Goal: Transaction & Acquisition: Book appointment/travel/reservation

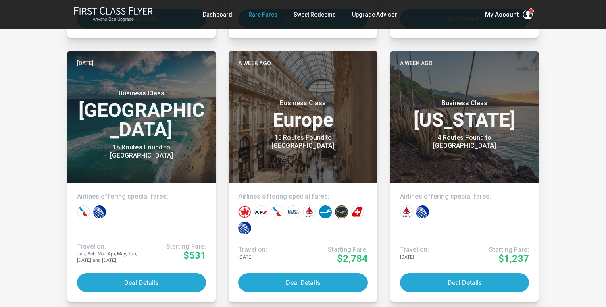
scroll to position [427, 0]
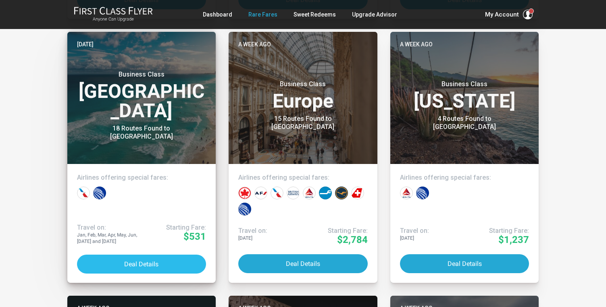
click at [115, 257] on button "Deal Details" at bounding box center [141, 264] width 129 height 19
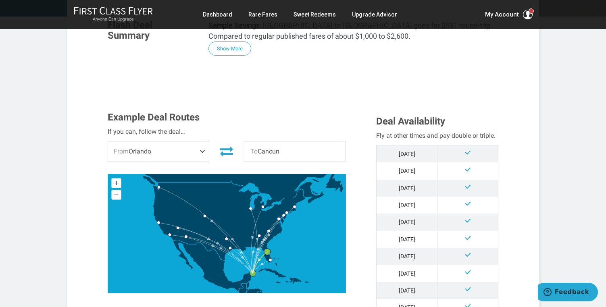
scroll to position [185, 0]
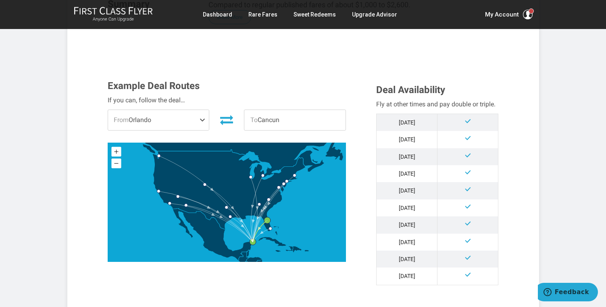
click at [198, 118] on span "From [GEOGRAPHIC_DATA]" at bounding box center [158, 120] width 101 height 20
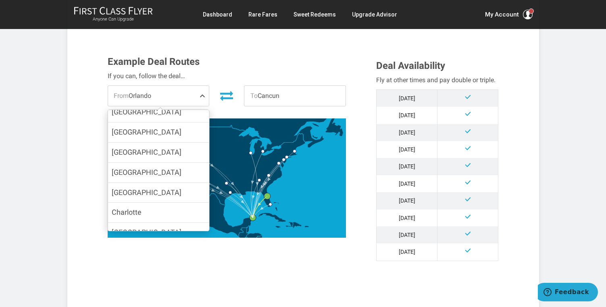
scroll to position [215, 0]
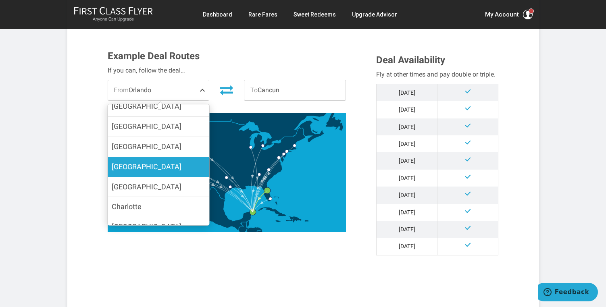
click at [166, 159] on label "[GEOGRAPHIC_DATA]" at bounding box center [158, 167] width 101 height 20
click at [0, 0] on input "[GEOGRAPHIC_DATA]" at bounding box center [0, 0] width 0 height 0
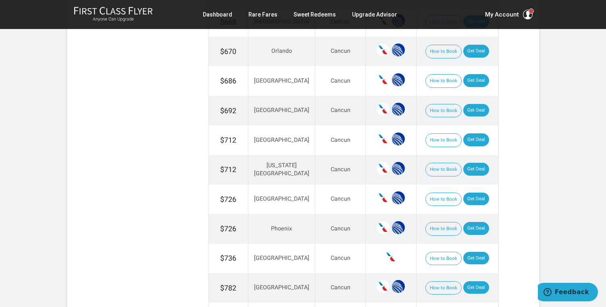
scroll to position [644, 0]
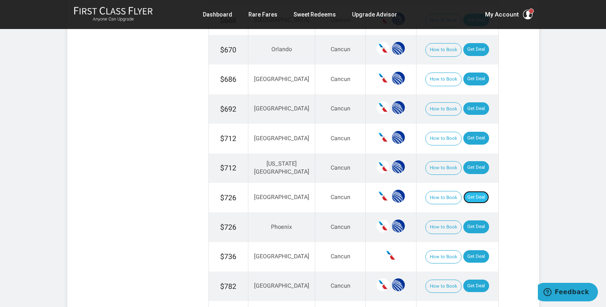
click at [474, 192] on link "Get Deal" at bounding box center [476, 197] width 26 height 13
